Goal: Task Accomplishment & Management: Use online tool/utility

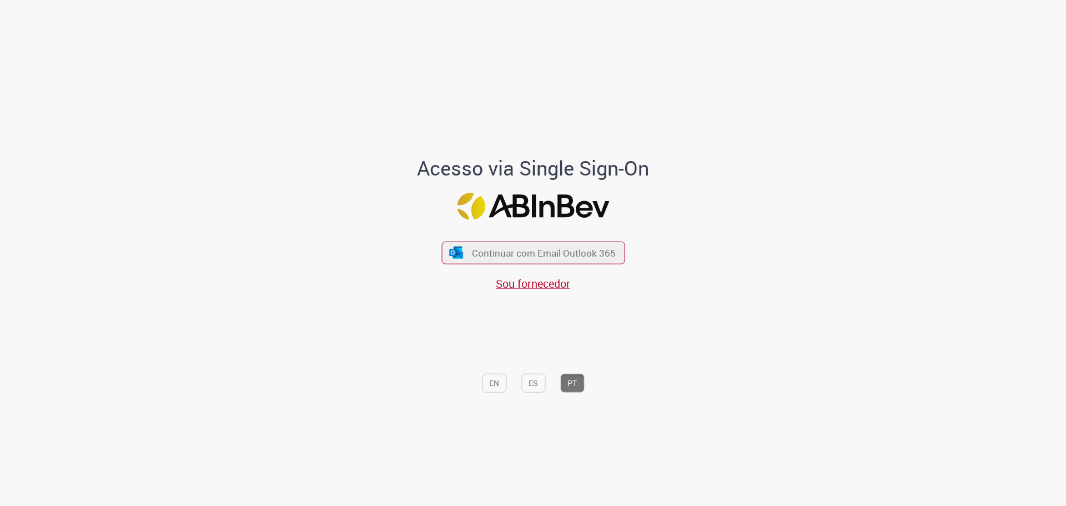
click at [554, 240] on div "Continuar com Email Outlook 365 Sou fornecedor" at bounding box center [533, 260] width 183 height 62
click at [510, 262] on button "Continuar com Email Outlook 365" at bounding box center [533, 252] width 187 height 23
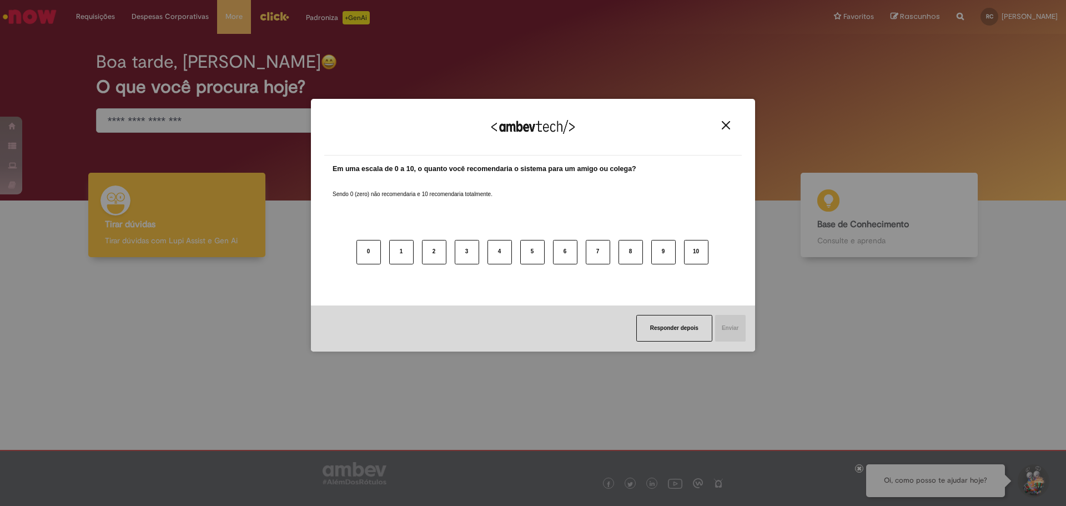
click at [727, 122] on img "Close" at bounding box center [726, 125] width 8 height 8
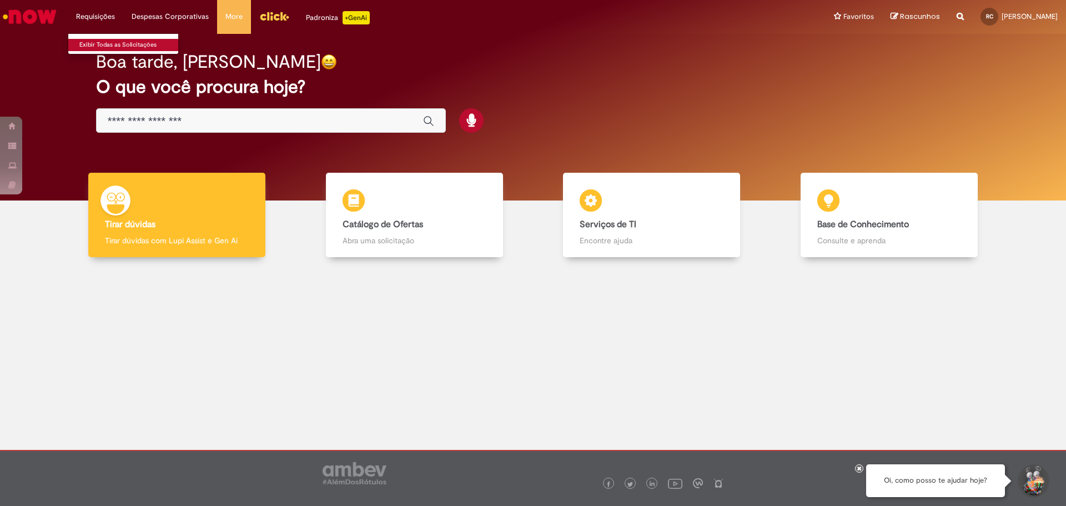
click at [99, 43] on link "Exibir Todas as Solicitações" at bounding box center [129, 45] width 122 height 12
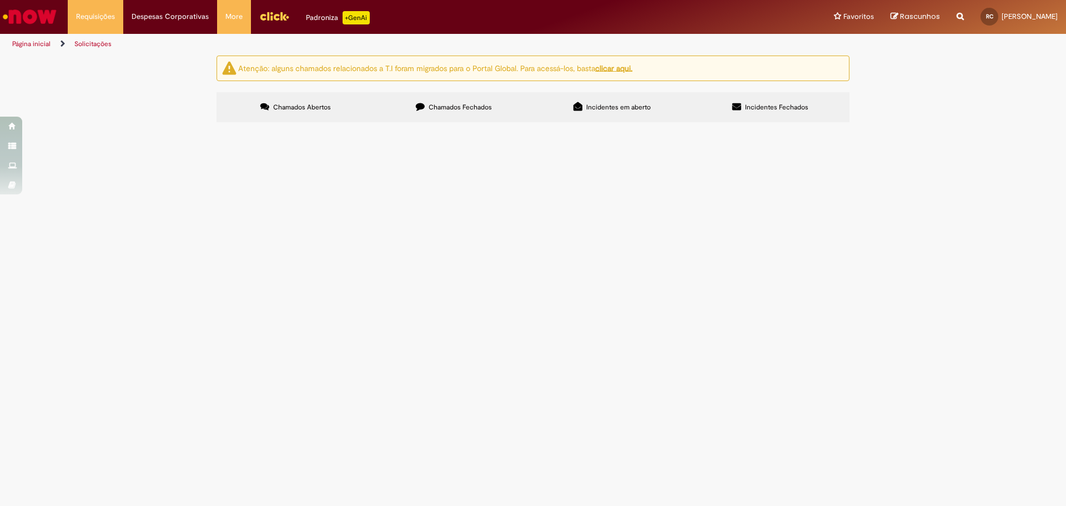
click at [0, 0] on button at bounding box center [0, 0] width 0 height 0
click at [480, 111] on span "Chamados Fechados" at bounding box center [460, 107] width 63 height 9
drag, startPoint x: 934, startPoint y: 113, endPoint x: 923, endPoint y: 6, distance: 107.8
click at [934, 109] on div "Atenção: alguns chamados relacionados a T.I foram migrados para o Portal Global…" at bounding box center [533, 91] width 1066 height 70
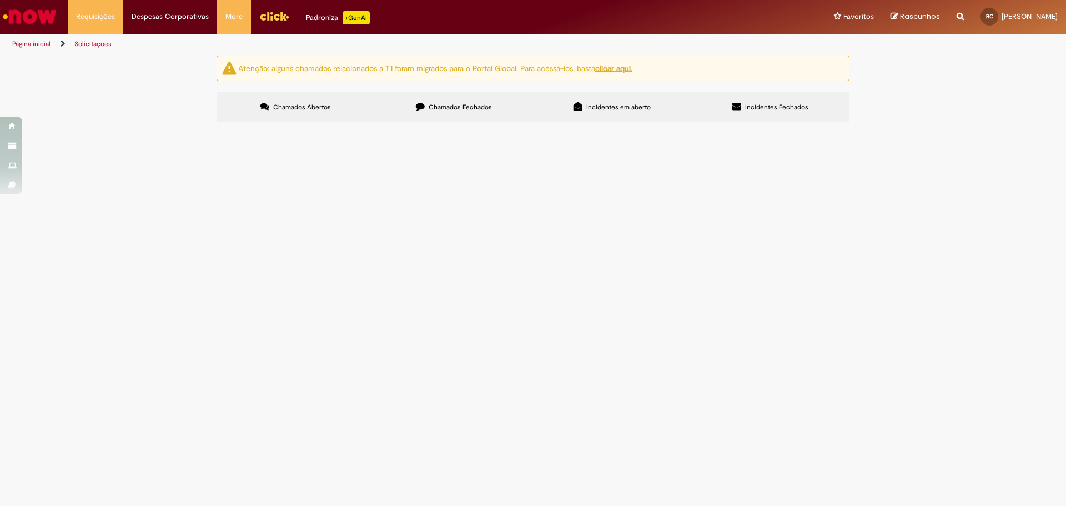
click at [918, 126] on div "Atenção: alguns chamados relacionados a T.I foram migrados para o Portal Global…" at bounding box center [533, 91] width 1066 height 70
click at [786, 113] on label "Incidentes Fechados" at bounding box center [770, 107] width 158 height 30
click at [612, 102] on label "Incidentes em aberto" at bounding box center [612, 107] width 158 height 30
click at [748, 110] on span "Incidentes Fechados" at bounding box center [776, 107] width 63 height 9
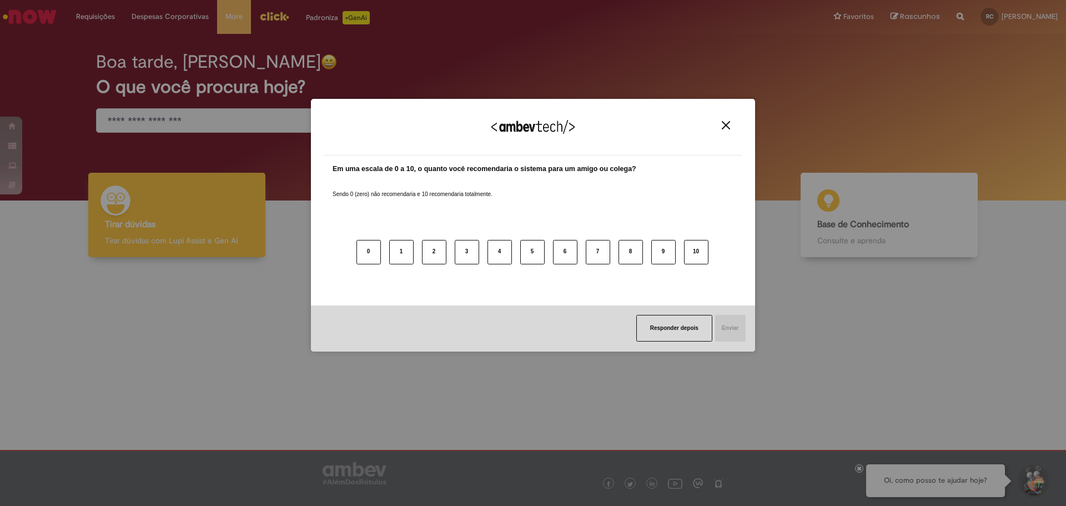
drag, startPoint x: 434, startPoint y: 1, endPoint x: 718, endPoint y: 128, distance: 310.7
click at [718, 128] on div "Agradecemos seu feedback!" at bounding box center [533, 133] width 418 height 43
click at [732, 122] on button "Close" at bounding box center [726, 125] width 15 height 9
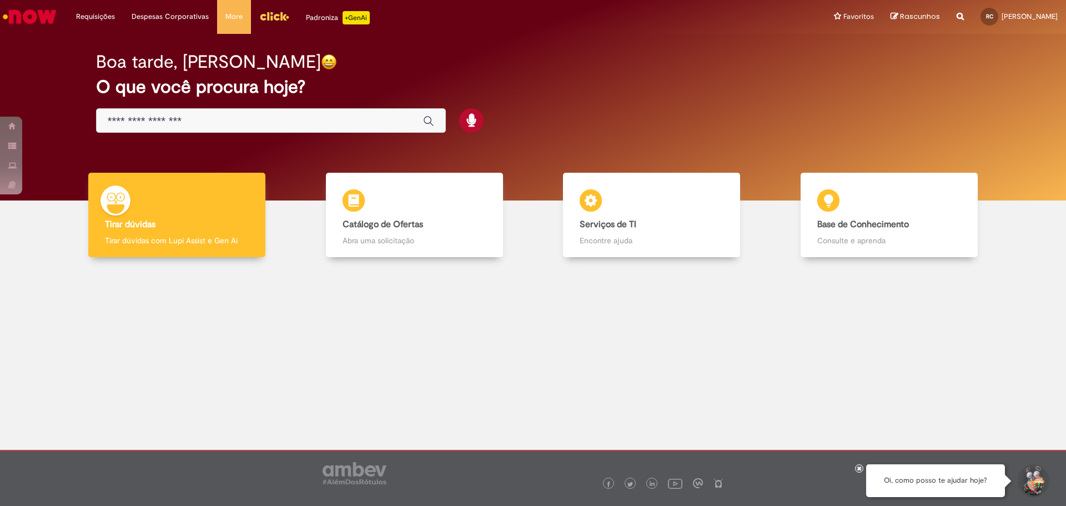
drag, startPoint x: 402, startPoint y: 1, endPoint x: 811, endPoint y: 101, distance: 421.0
click at [811, 101] on div "Boa tarde, [PERSON_NAME] O que você procura hoje?" at bounding box center [534, 93] width 914 height 94
click at [702, 118] on div "Boa tarde, [PERSON_NAME] O que você procura hoje?" at bounding box center [534, 93] width 914 height 94
click at [572, 127] on div "Boa tarde, [PERSON_NAME] O que você procura hoje?" at bounding box center [534, 93] width 914 height 94
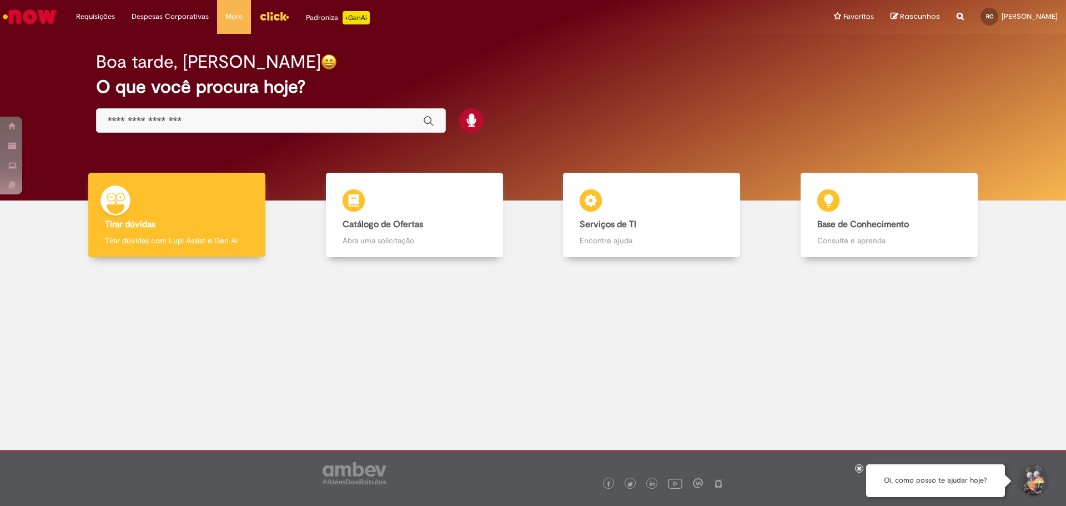
drag, startPoint x: 477, startPoint y: 1, endPoint x: 769, endPoint y: 89, distance: 304.7
click at [769, 89] on h2 "O que você procura hoje?" at bounding box center [533, 86] width 875 height 19
click at [810, 86] on h2 "O que você procura hoje?" at bounding box center [533, 86] width 875 height 19
click at [679, 44] on div "Boa tarde, [PERSON_NAME] O que você procura hoje?" at bounding box center [533, 117] width 1050 height 167
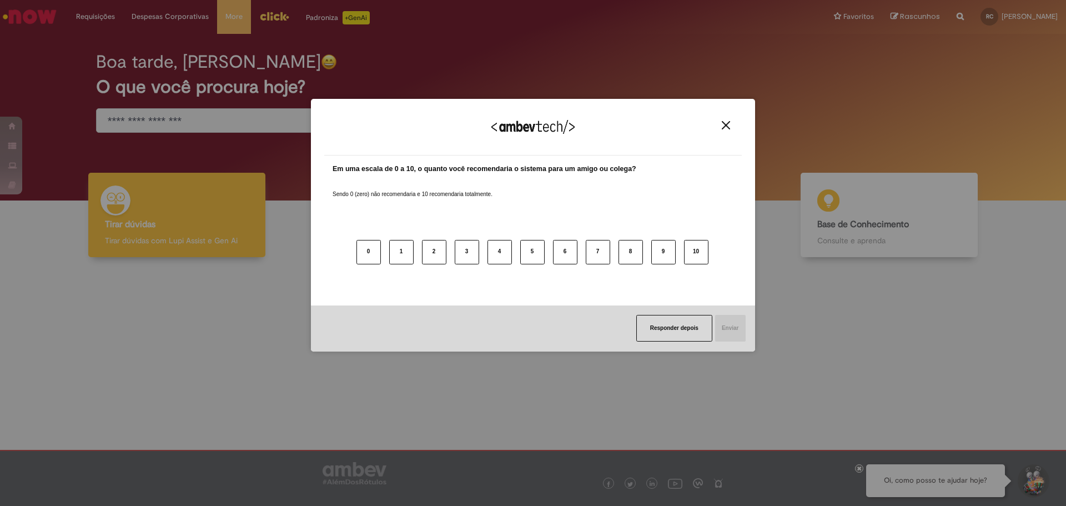
click at [727, 126] on img "Close" at bounding box center [726, 125] width 8 height 8
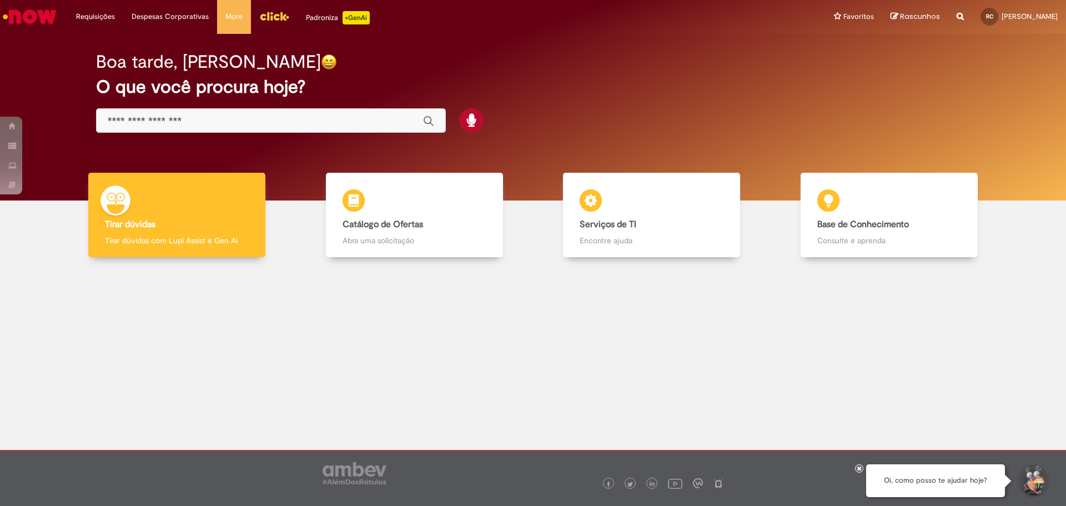
click at [681, 112] on div "Boa tarde, [PERSON_NAME] O que você procura hoje?" at bounding box center [534, 93] width 914 height 94
click at [573, 78] on h2 "O que você procura hoje?" at bounding box center [533, 86] width 875 height 19
